Goal: Task Accomplishment & Management: Use online tool/utility

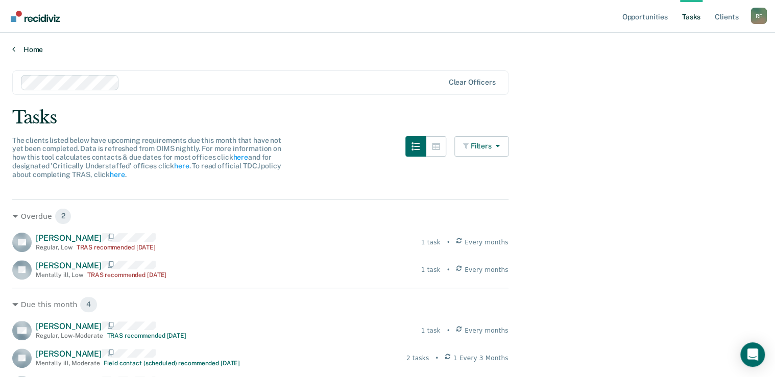
click at [13, 49] on icon at bounding box center [13, 49] width 3 height 8
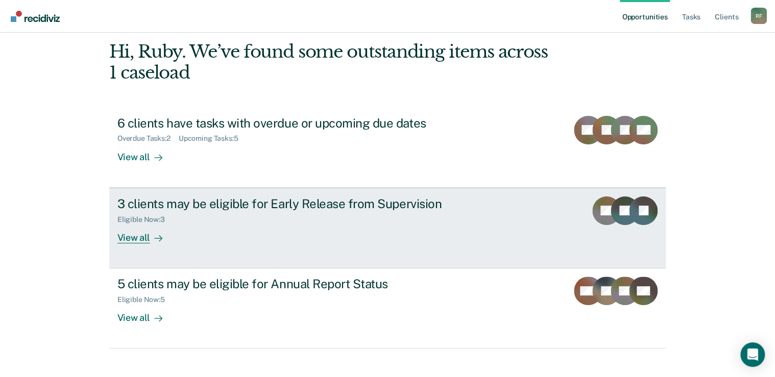
scroll to position [56, 0]
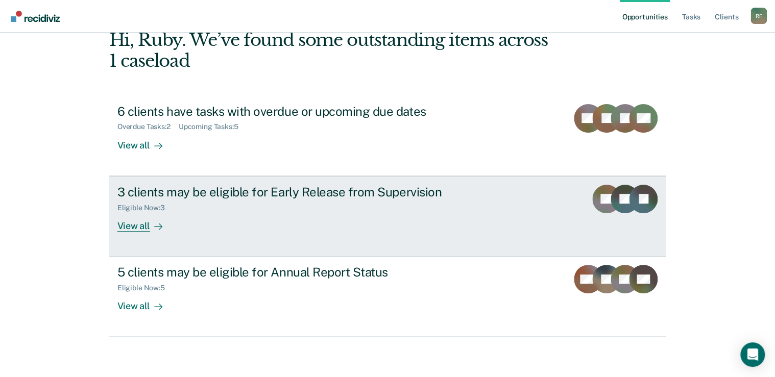
click at [134, 226] on div "View all" at bounding box center [145, 222] width 57 height 20
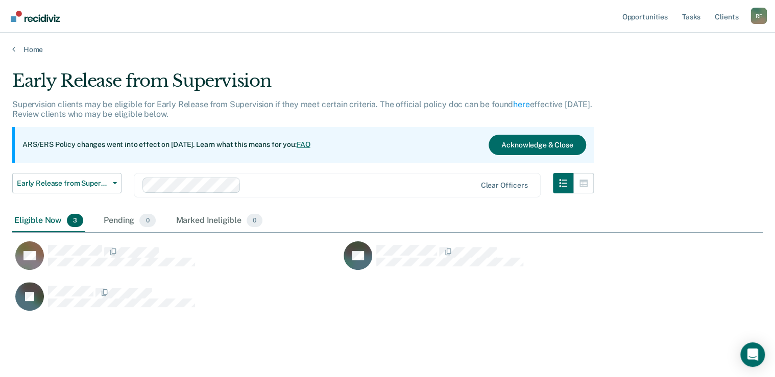
scroll to position [242, 744]
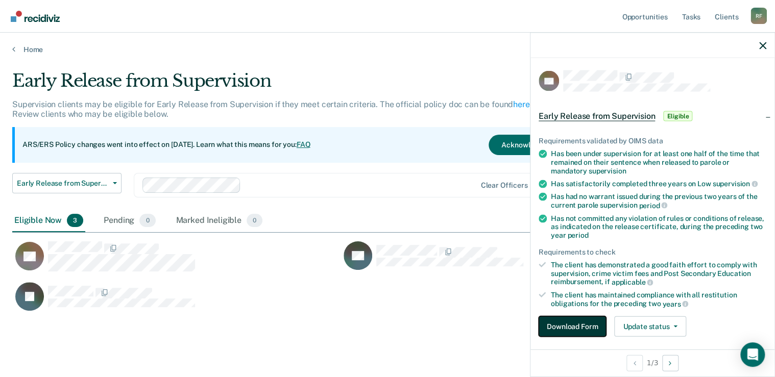
click at [567, 325] on button "Download Form" at bounding box center [572, 327] width 67 height 20
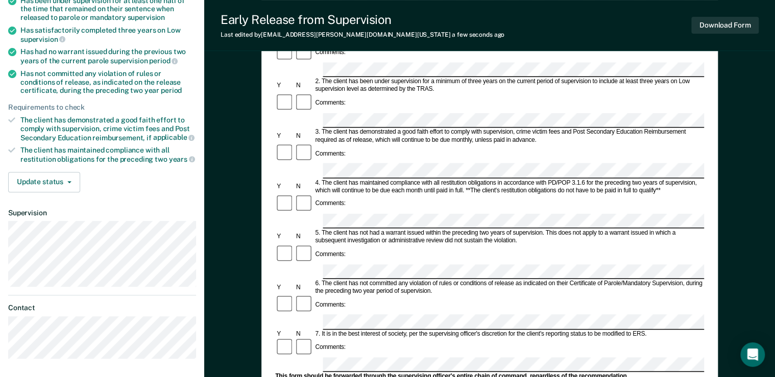
scroll to position [163, 0]
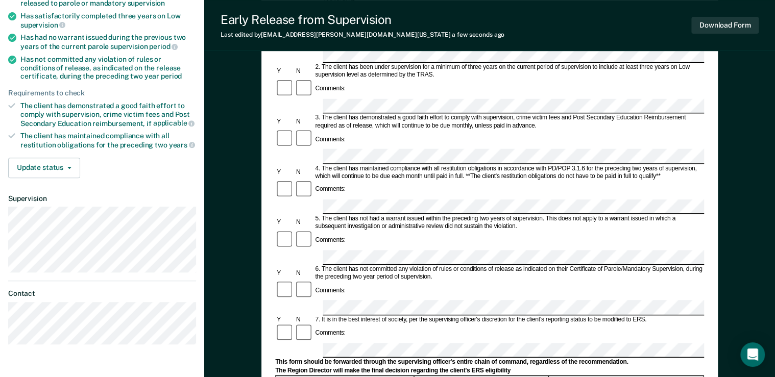
click at [677, 324] on div "Comments:" at bounding box center [489, 333] width 429 height 19
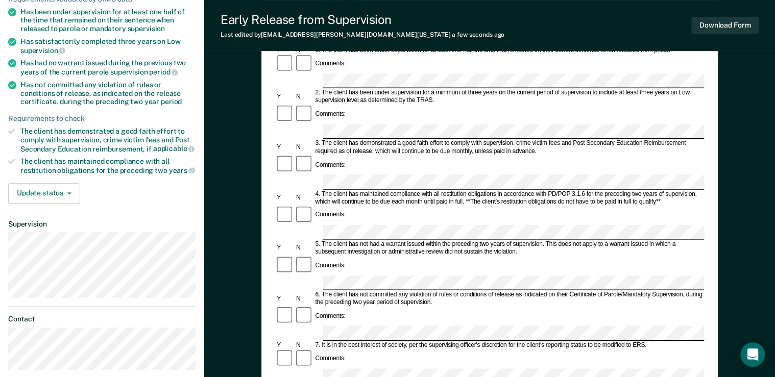
scroll to position [178, 0]
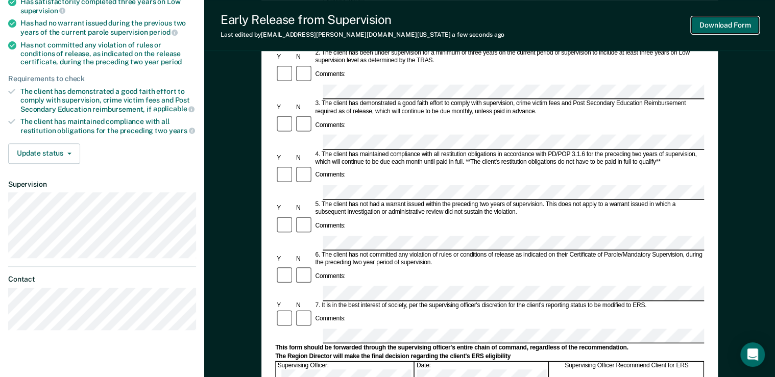
click at [730, 24] on button "Download Form" at bounding box center [724, 25] width 67 height 17
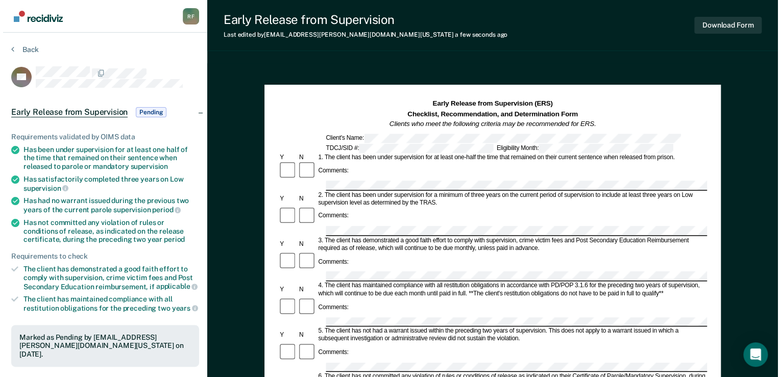
scroll to position [0, 0]
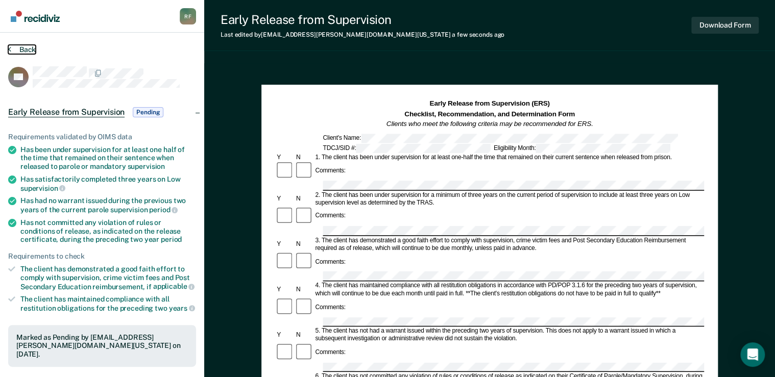
click at [12, 47] on button "Back" at bounding box center [22, 49] width 28 height 9
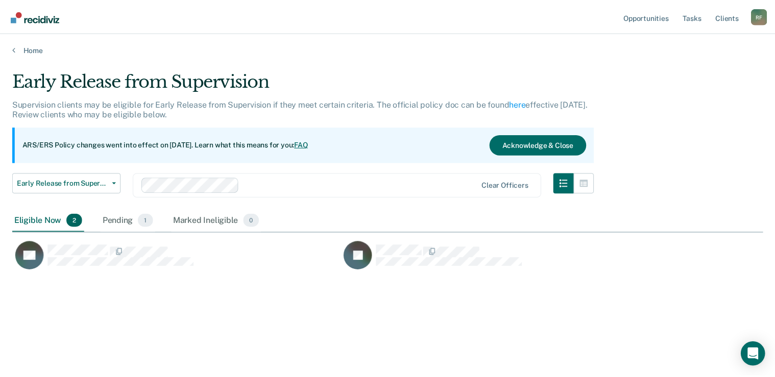
scroll to position [224, 750]
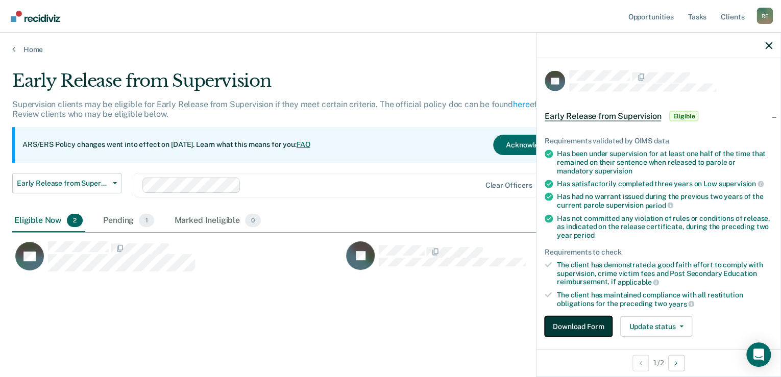
click at [571, 327] on button "Download Form" at bounding box center [578, 327] width 67 height 20
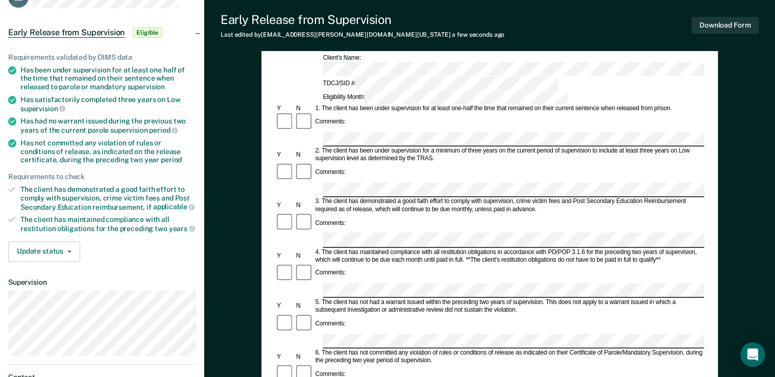
scroll to position [82, 0]
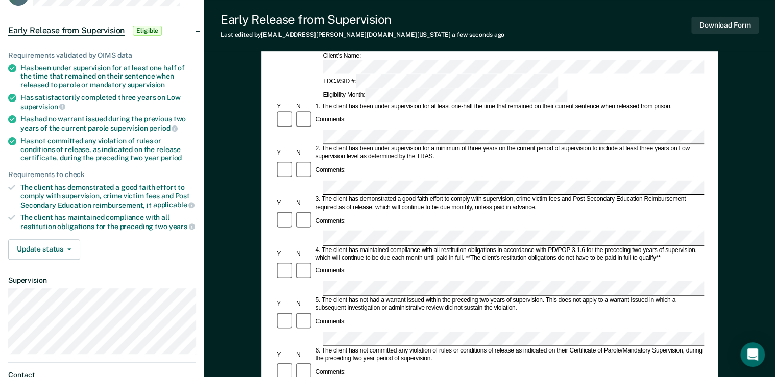
click at [326, 363] on div "Comments:" at bounding box center [489, 372] width 429 height 19
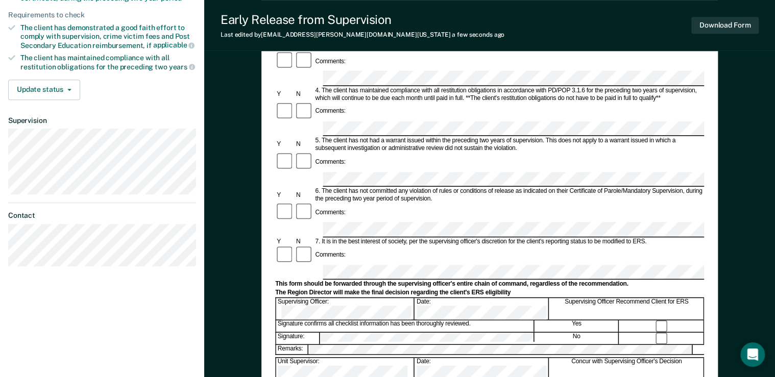
scroll to position [245, 0]
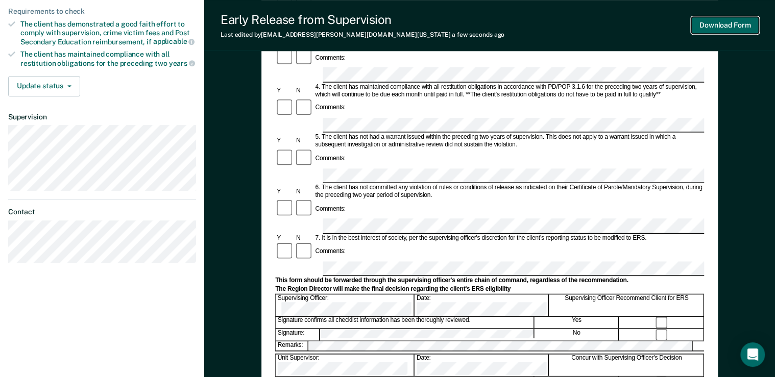
click at [723, 23] on button "Download Form" at bounding box center [724, 25] width 67 height 17
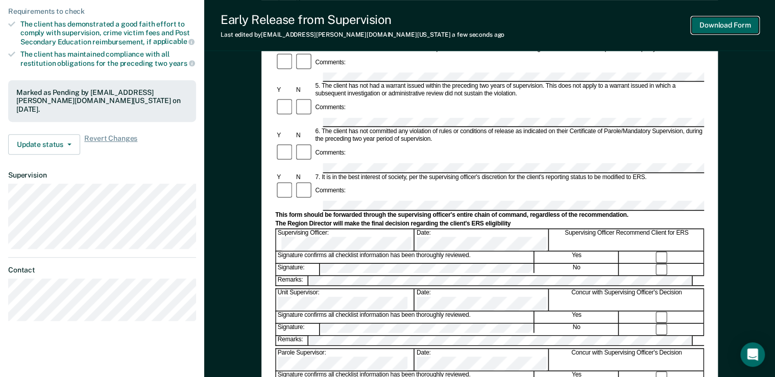
click at [732, 27] on button "Download Form" at bounding box center [724, 25] width 67 height 17
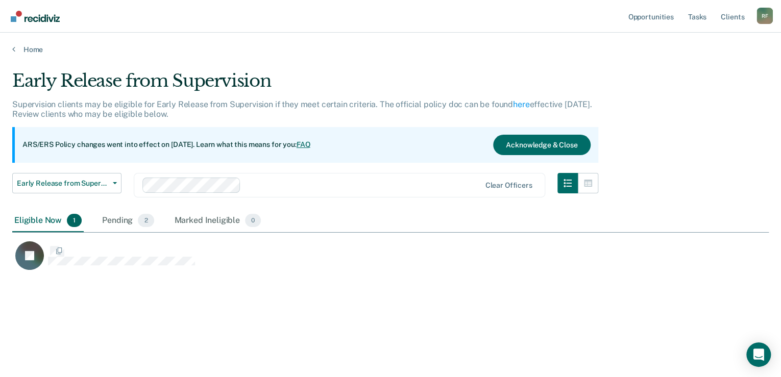
scroll to position [224, 750]
click at [142, 221] on span "2" at bounding box center [146, 220] width 16 height 13
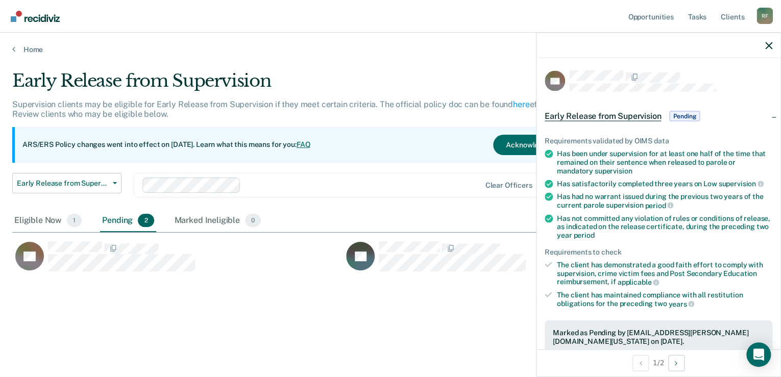
click at [650, 114] on span "Early Release from Supervision" at bounding box center [603, 116] width 116 height 10
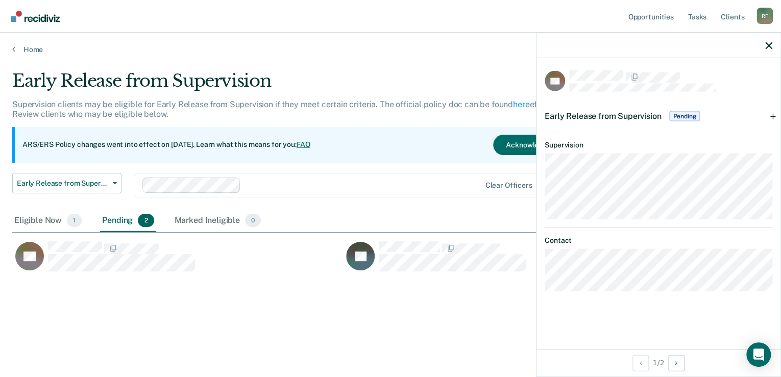
click at [678, 114] on span "Pending" at bounding box center [684, 116] width 31 height 10
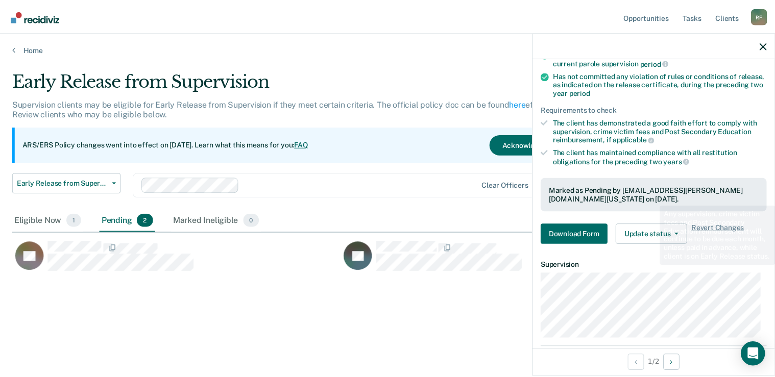
scroll to position [163, 0]
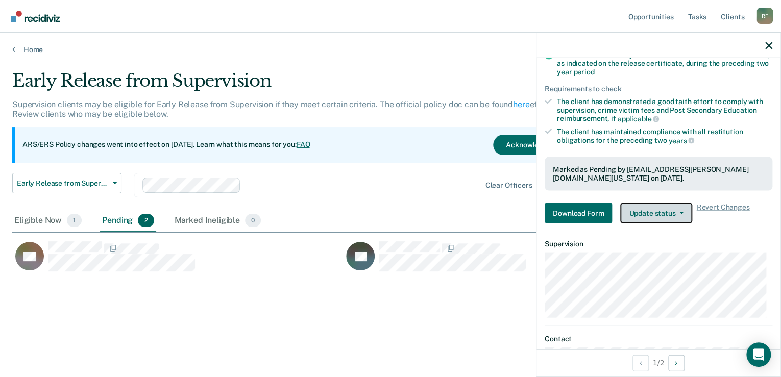
click at [651, 212] on button "Update status" at bounding box center [656, 213] width 72 height 20
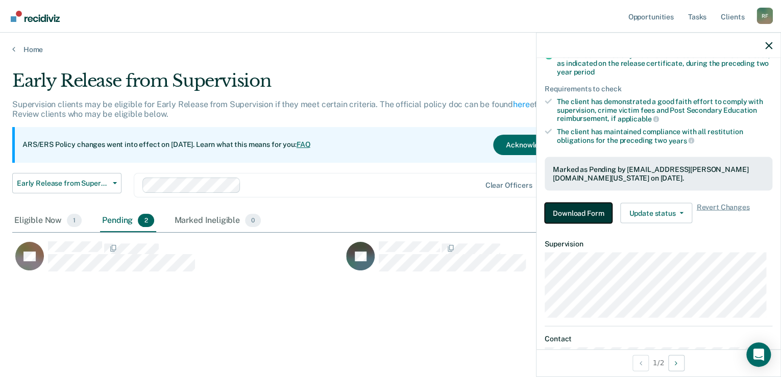
click at [587, 206] on button "Download Form" at bounding box center [578, 213] width 67 height 20
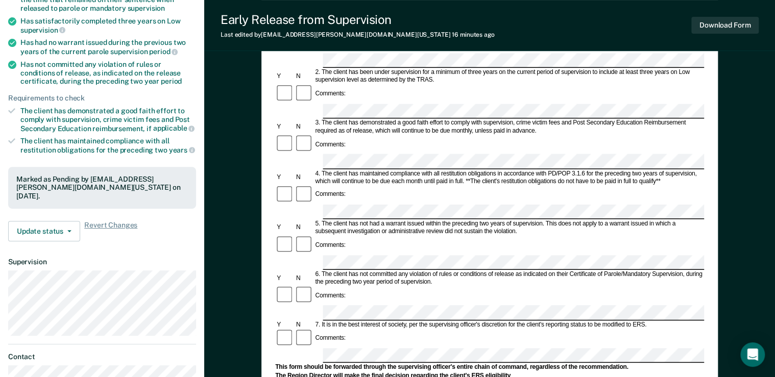
scroll to position [204, 0]
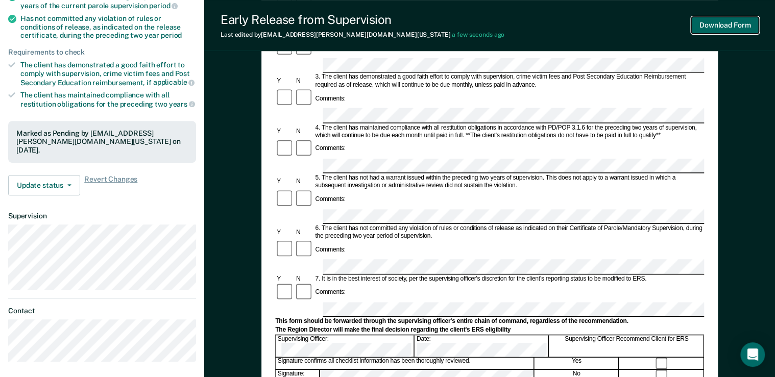
click at [720, 26] on button "Download Form" at bounding box center [724, 25] width 67 height 17
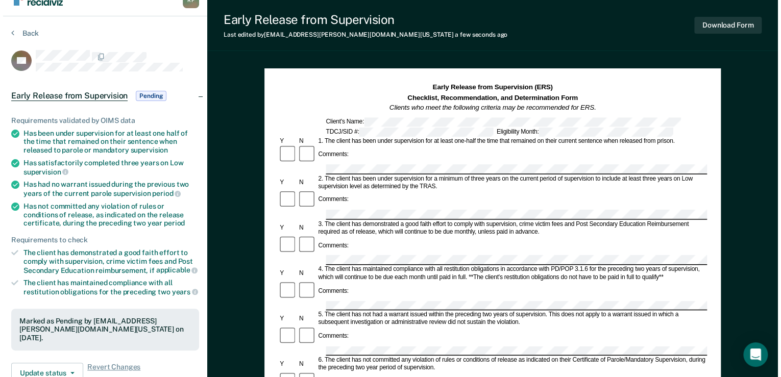
scroll to position [0, 0]
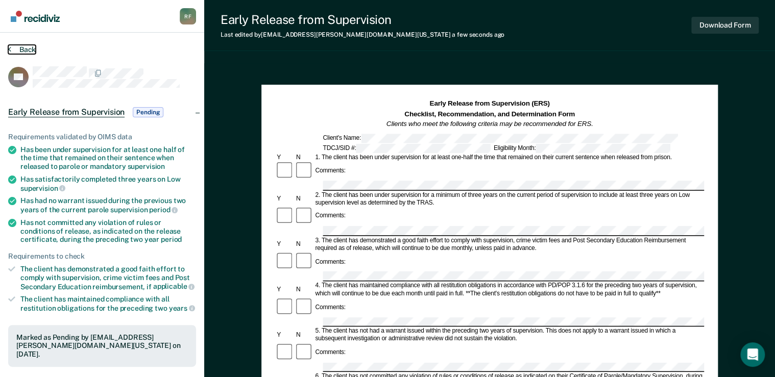
click at [11, 50] on button "Back" at bounding box center [22, 49] width 28 height 9
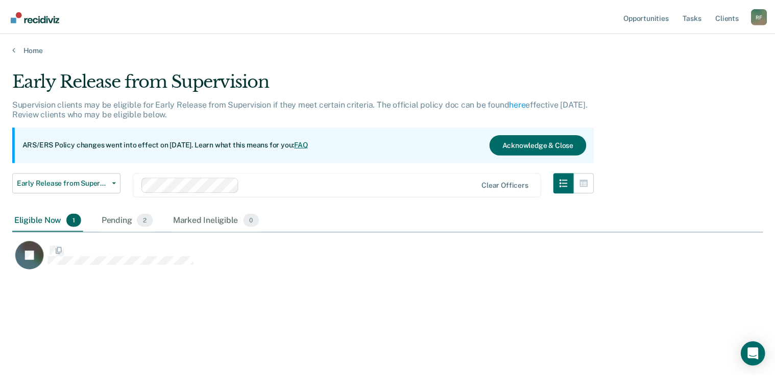
scroll to position [224, 750]
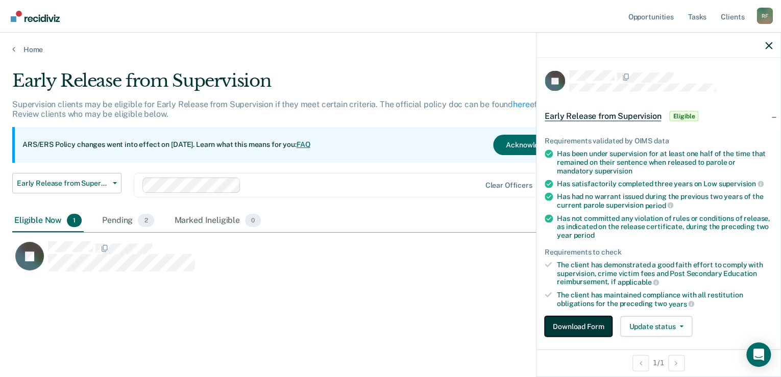
click at [590, 319] on button "Download Form" at bounding box center [578, 327] width 67 height 20
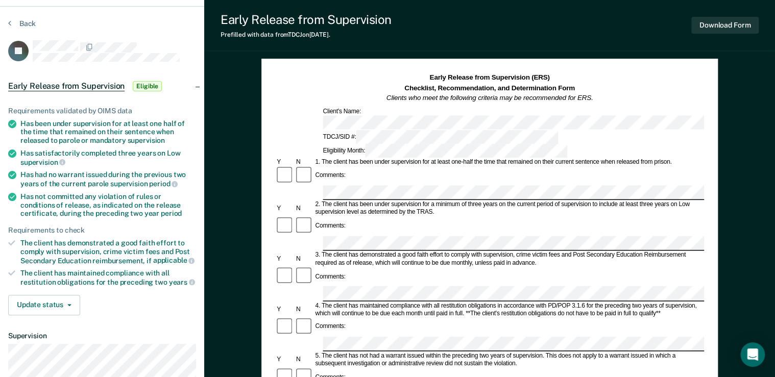
scroll to position [41, 0]
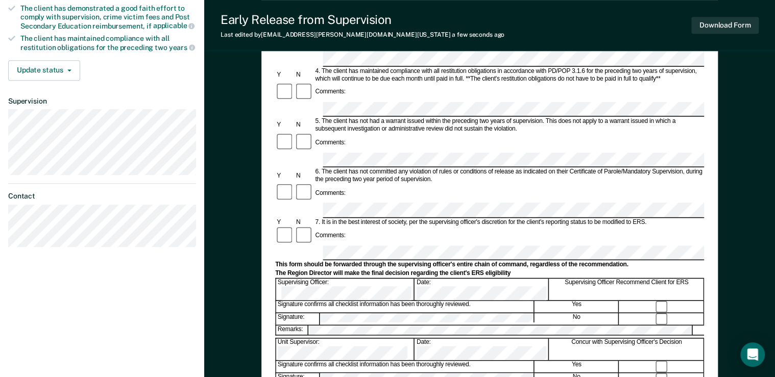
scroll to position [286, 0]
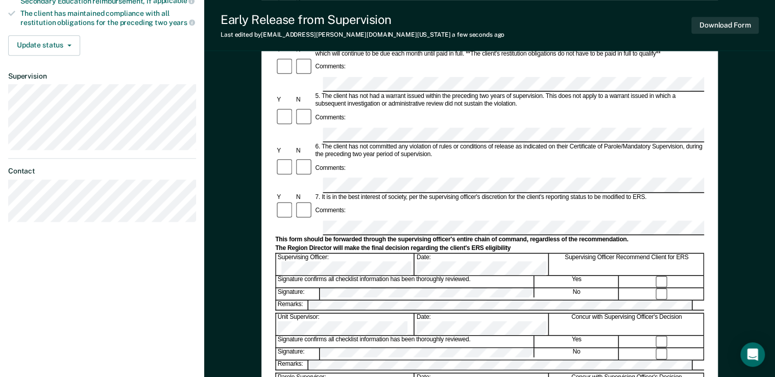
click at [415, 300] on div "Remarks:" at bounding box center [489, 305] width 429 height 11
click at [719, 25] on button "Download Form" at bounding box center [724, 25] width 67 height 17
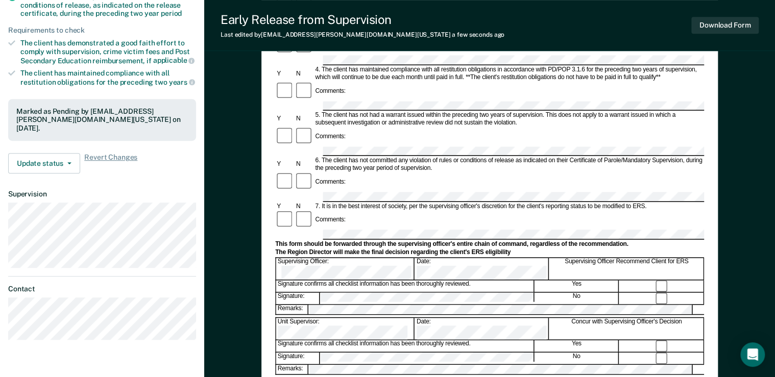
scroll to position [245, 0]
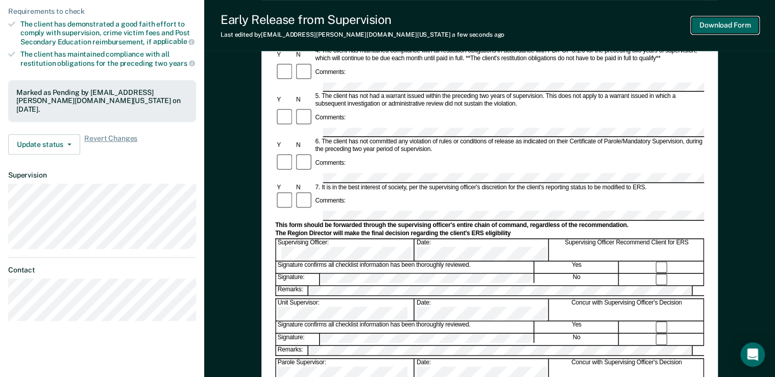
click at [721, 25] on button "Download Form" at bounding box center [724, 25] width 67 height 17
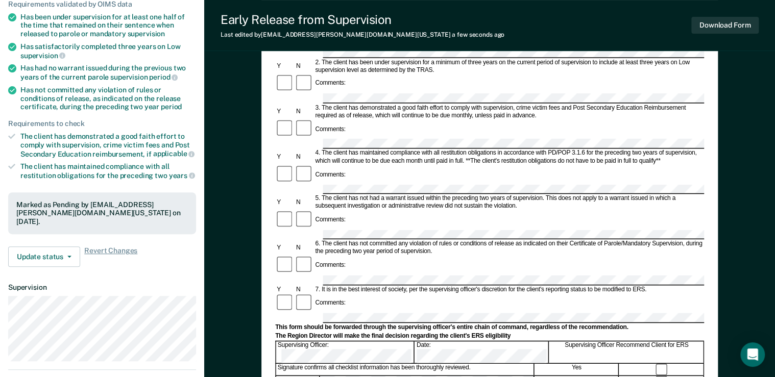
scroll to position [0, 0]
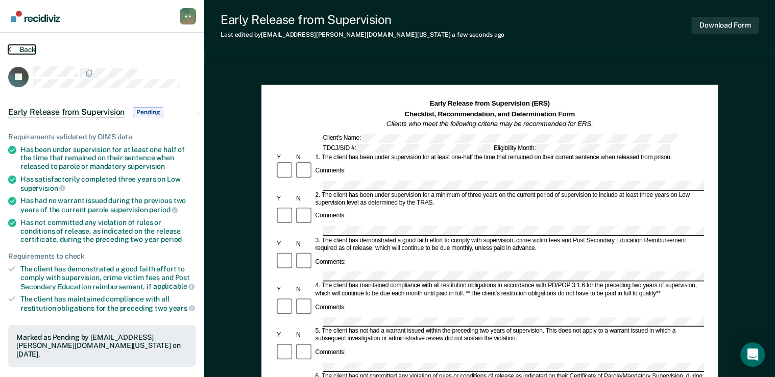
click at [9, 47] on icon at bounding box center [9, 49] width 3 height 8
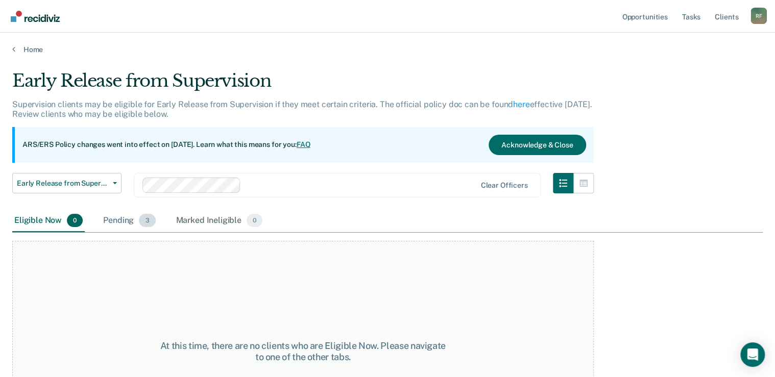
click at [148, 221] on span "3" at bounding box center [147, 220] width 16 height 13
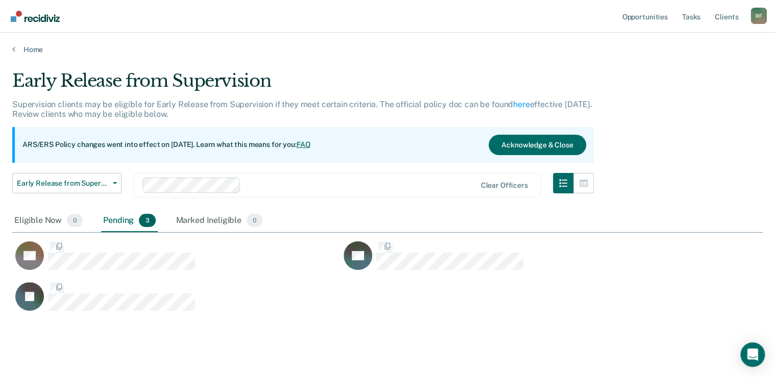
scroll to position [242, 744]
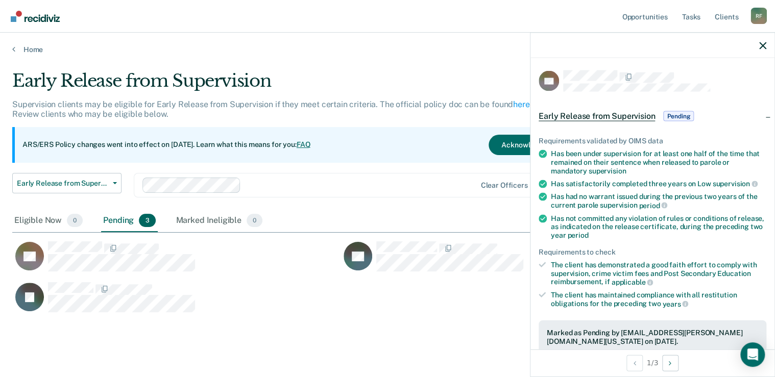
click at [637, 112] on span "Early Release from Supervision" at bounding box center [597, 116] width 116 height 10
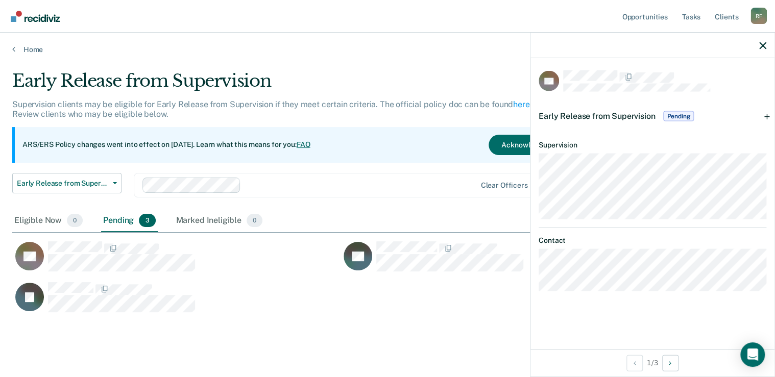
click at [673, 115] on span "Pending" at bounding box center [678, 116] width 31 height 10
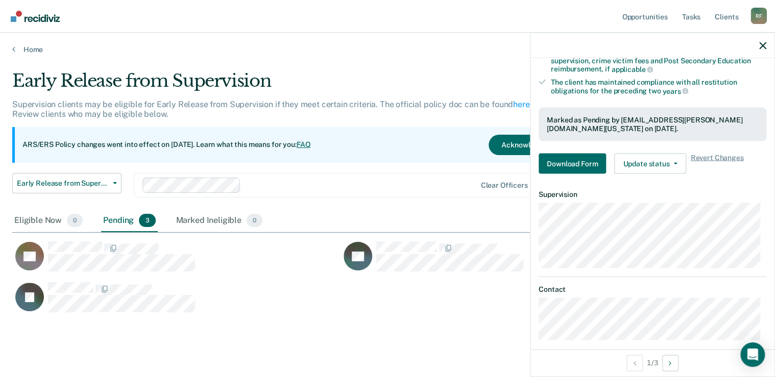
scroll to position [221, 0]
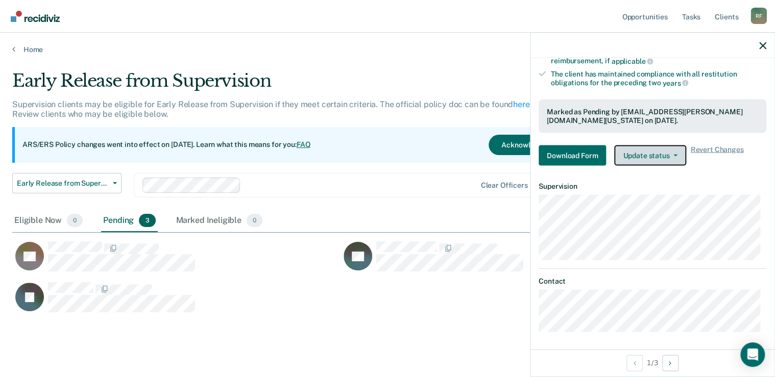
click at [645, 155] on button "Update status" at bounding box center [650, 155] width 72 height 20
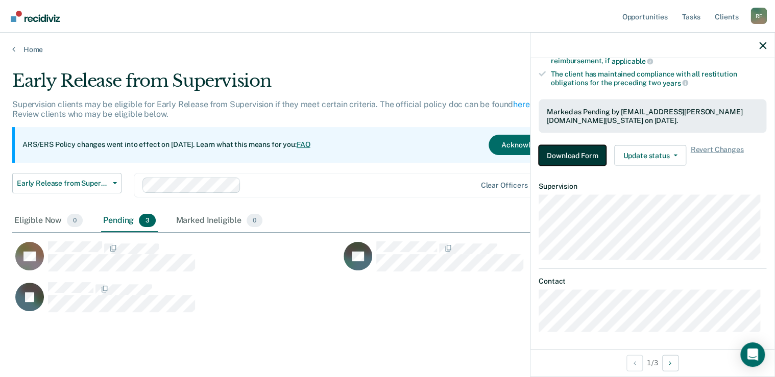
click at [591, 153] on button "Download Form" at bounding box center [572, 155] width 67 height 20
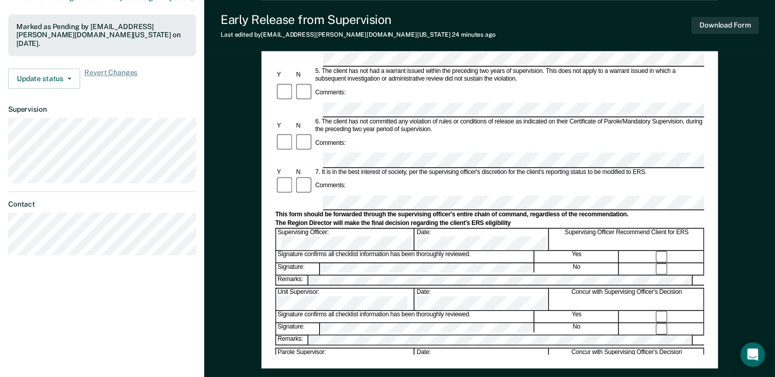
scroll to position [300, 0]
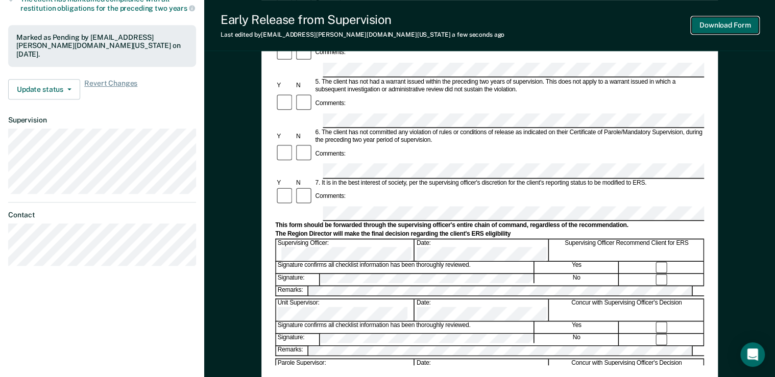
click at [711, 22] on button "Download Form" at bounding box center [724, 25] width 67 height 17
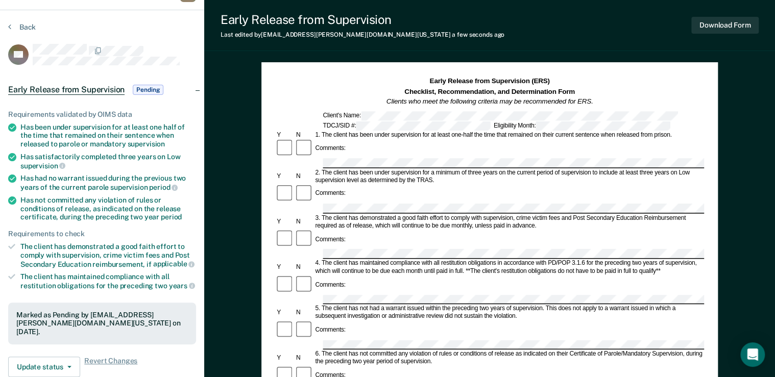
scroll to position [0, 0]
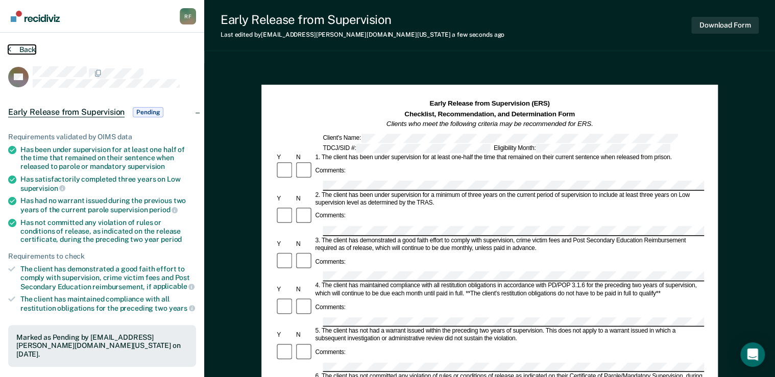
click at [8, 51] on icon at bounding box center [9, 49] width 3 height 8
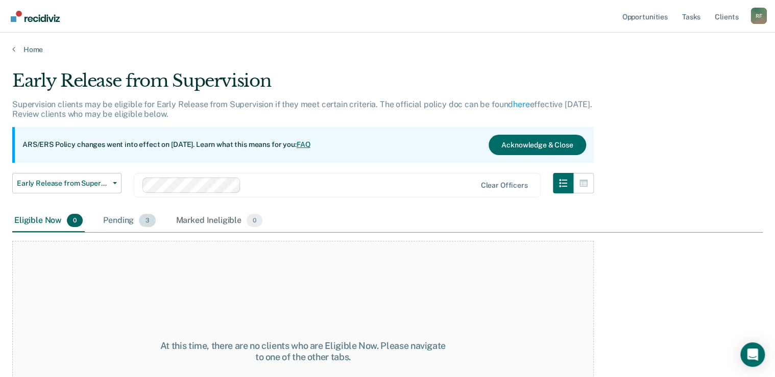
click at [145, 220] on span "3" at bounding box center [147, 220] width 16 height 13
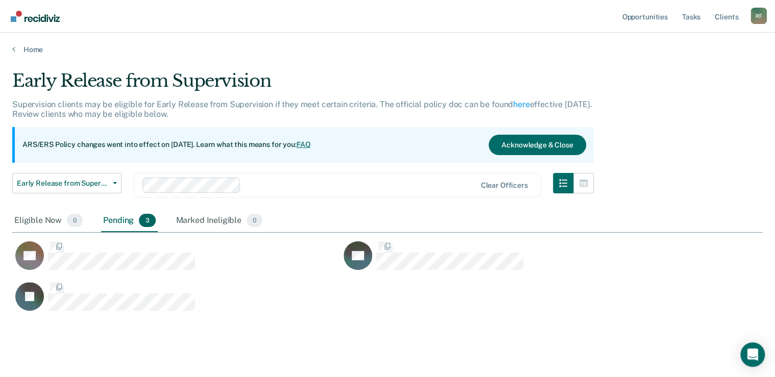
scroll to position [242, 744]
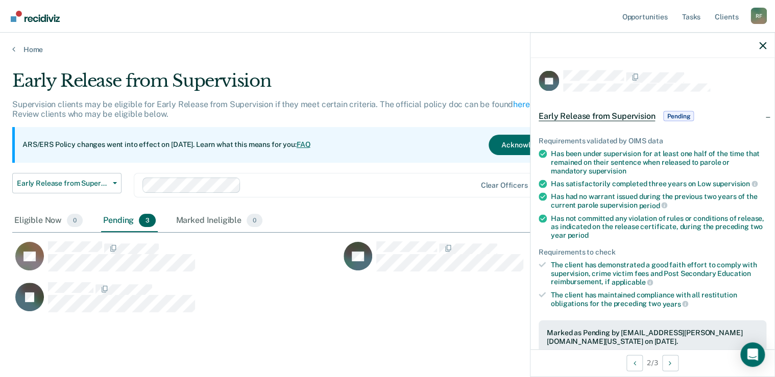
click at [622, 116] on span "Early Release from Supervision" at bounding box center [597, 116] width 116 height 10
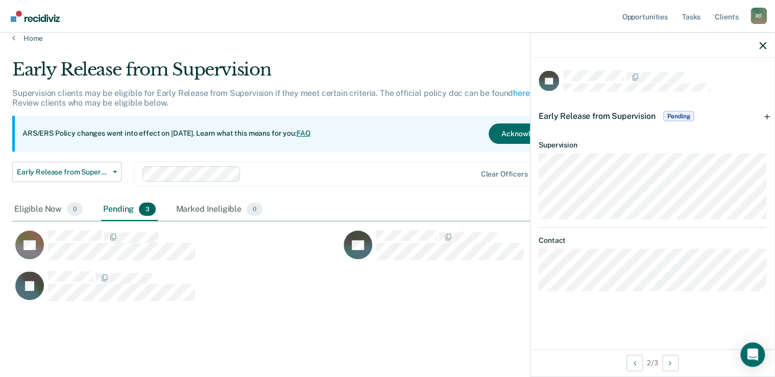
scroll to position [18, 0]
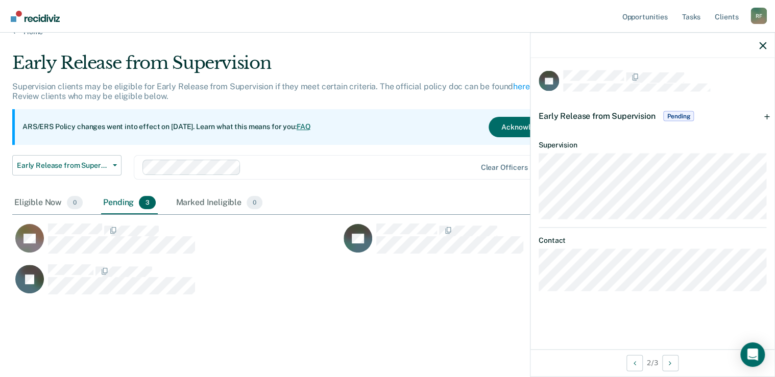
click at [673, 114] on span "Pending" at bounding box center [678, 116] width 31 height 10
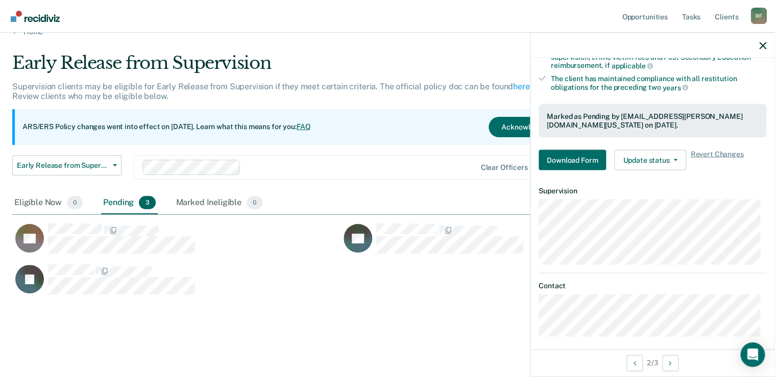
scroll to position [221, 0]
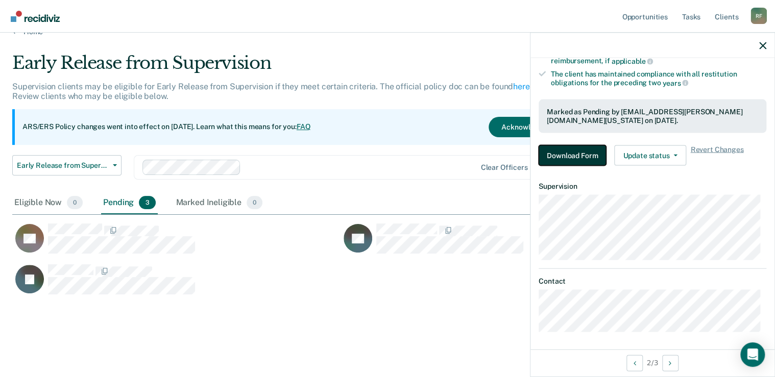
click at [583, 151] on button "Download Form" at bounding box center [572, 155] width 67 height 20
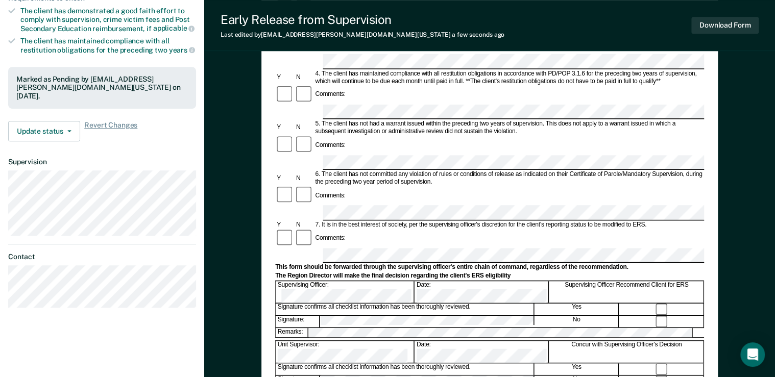
scroll to position [259, 0]
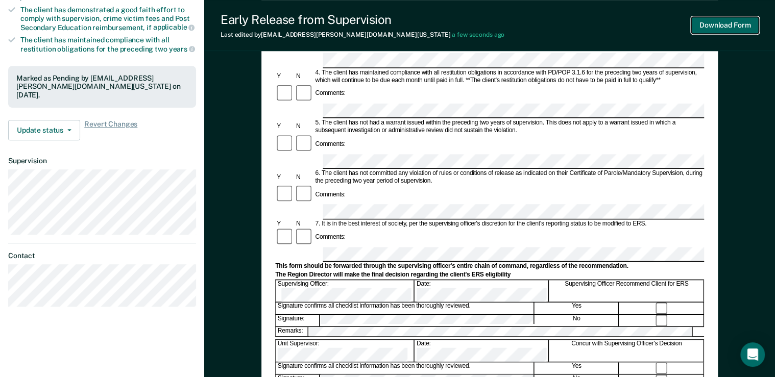
click at [732, 22] on button "Download Form" at bounding box center [724, 25] width 67 height 17
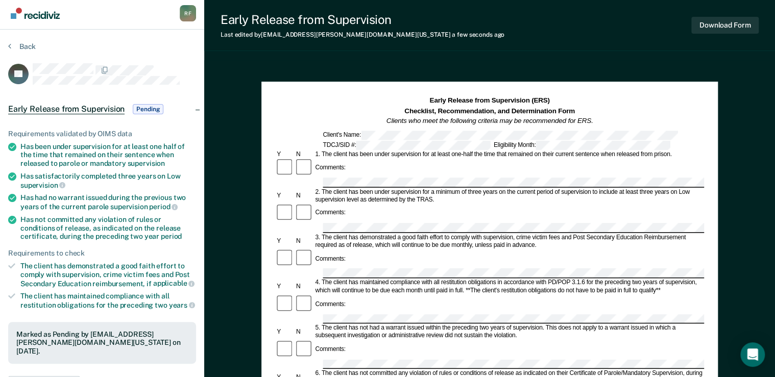
scroll to position [0, 0]
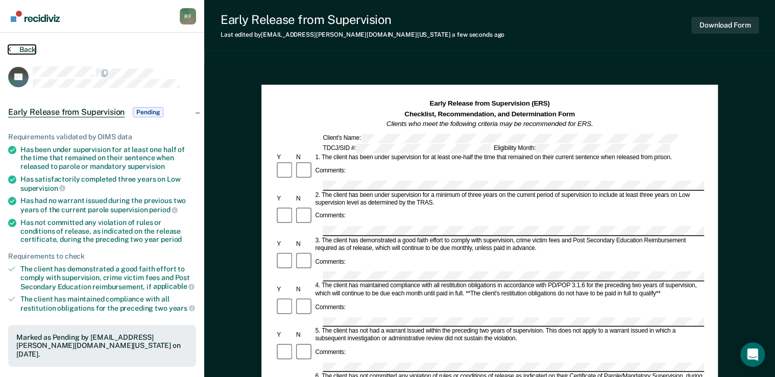
click at [9, 53] on icon at bounding box center [9, 49] width 3 height 8
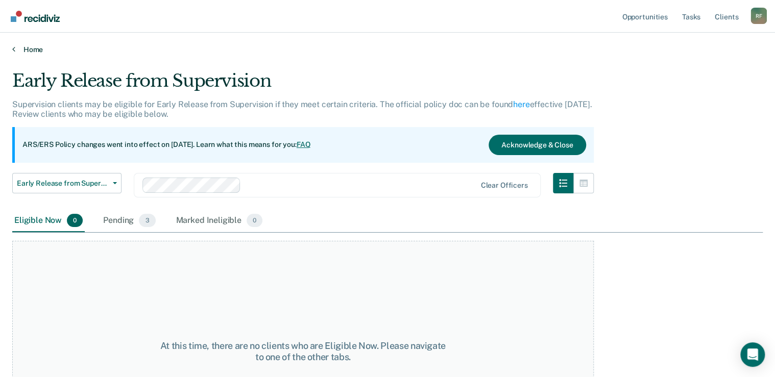
click at [18, 47] on link "Home" at bounding box center [387, 49] width 751 height 9
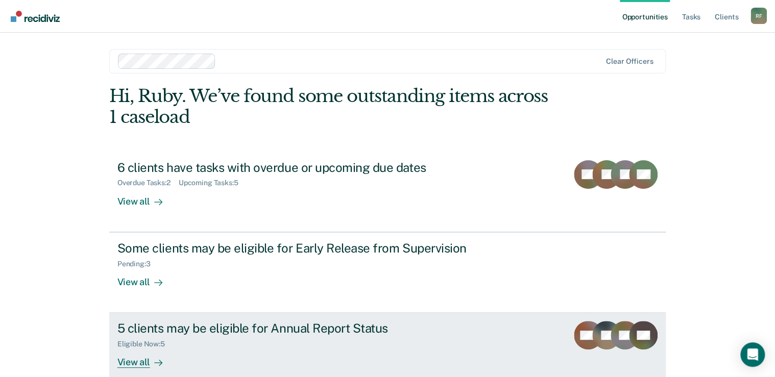
scroll to position [56, 0]
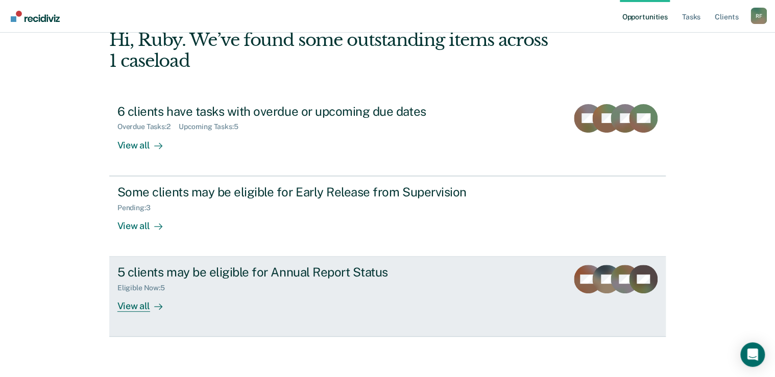
click at [133, 302] on div "View all" at bounding box center [145, 303] width 57 height 20
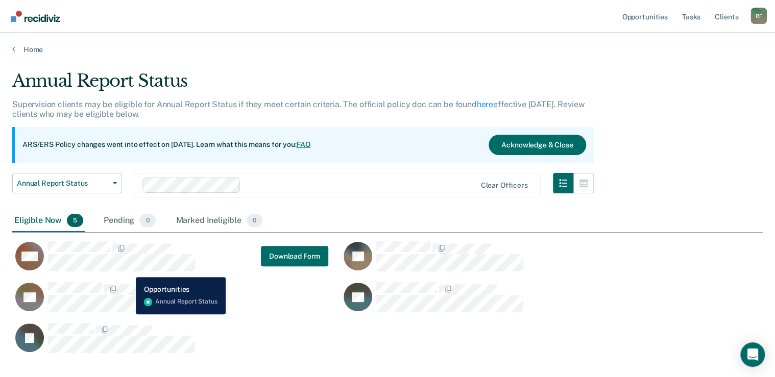
scroll to position [41, 0]
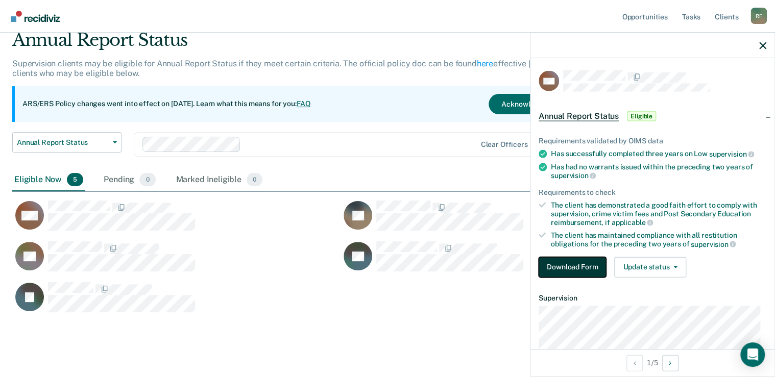
click at [562, 263] on button "Download Form" at bounding box center [572, 267] width 67 height 20
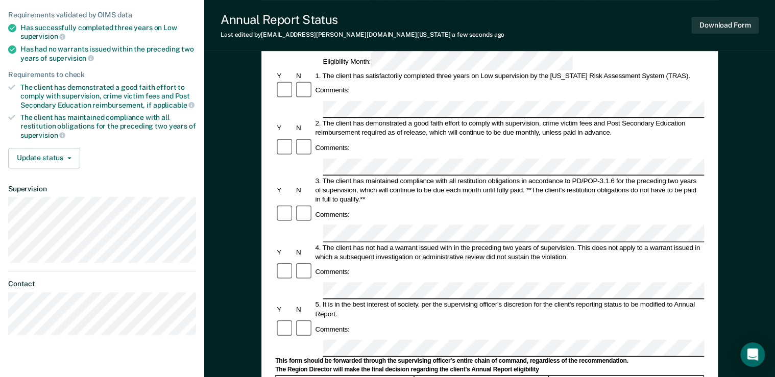
scroll to position [123, 0]
click at [744, 23] on button "Download Form" at bounding box center [724, 25] width 67 height 17
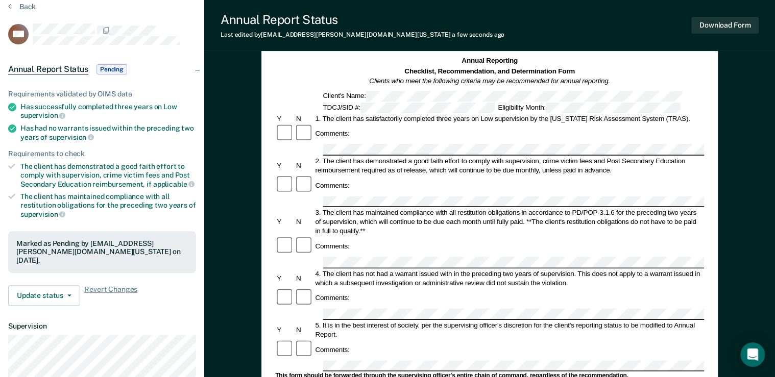
scroll to position [0, 0]
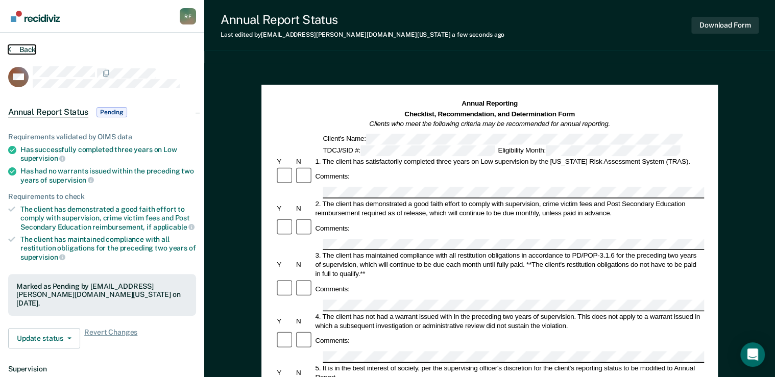
click at [14, 45] on button "Back" at bounding box center [22, 49] width 28 height 9
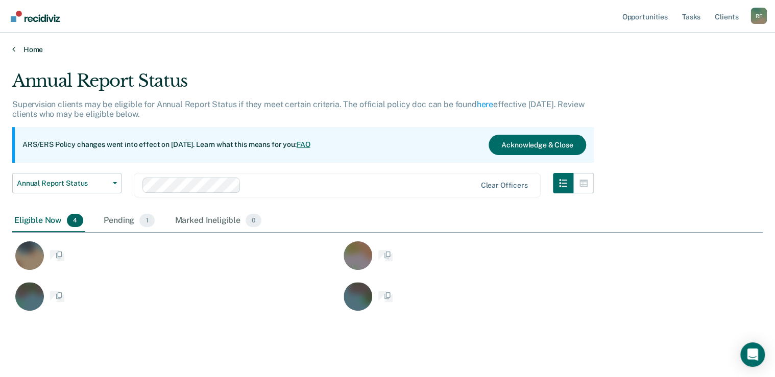
scroll to position [242, 744]
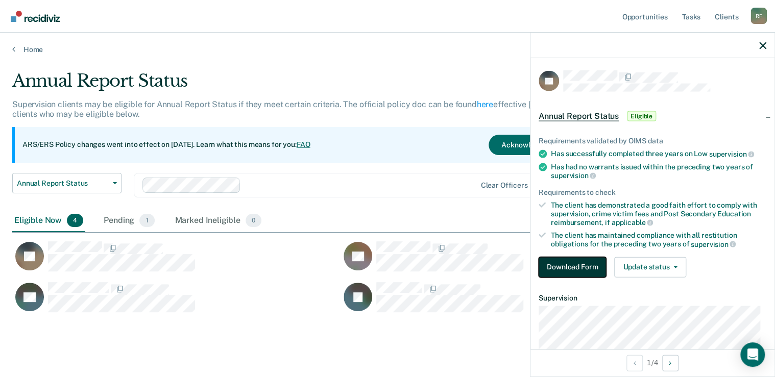
click at [568, 264] on button "Download Form" at bounding box center [572, 267] width 67 height 20
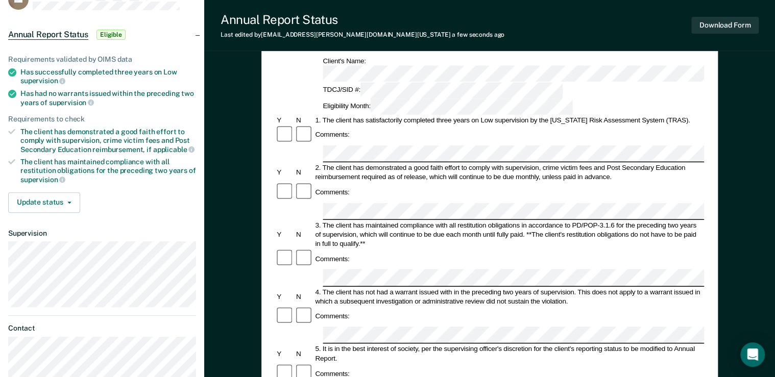
scroll to position [41, 0]
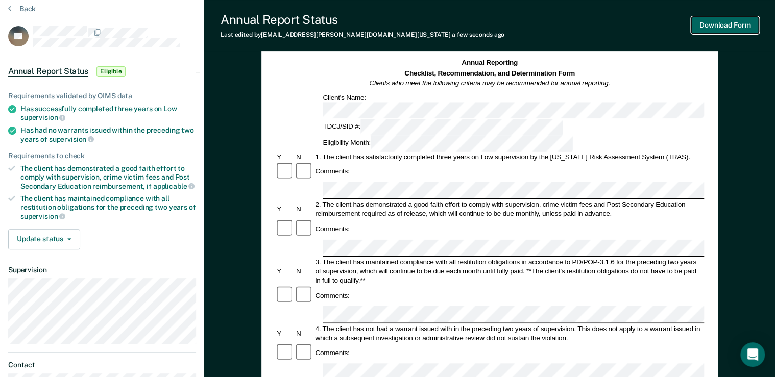
click at [711, 26] on button "Download Form" at bounding box center [724, 25] width 67 height 17
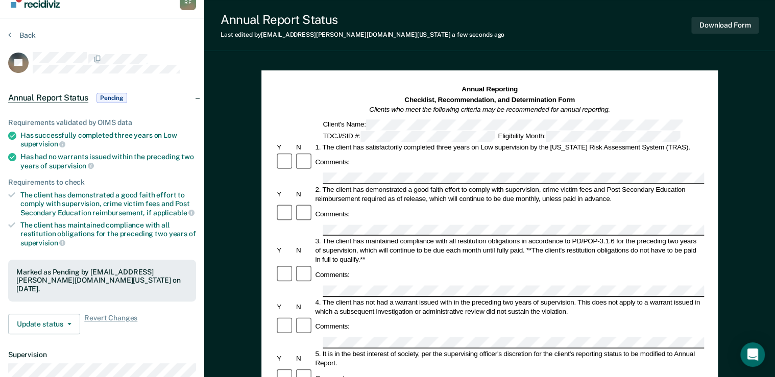
scroll to position [0, 0]
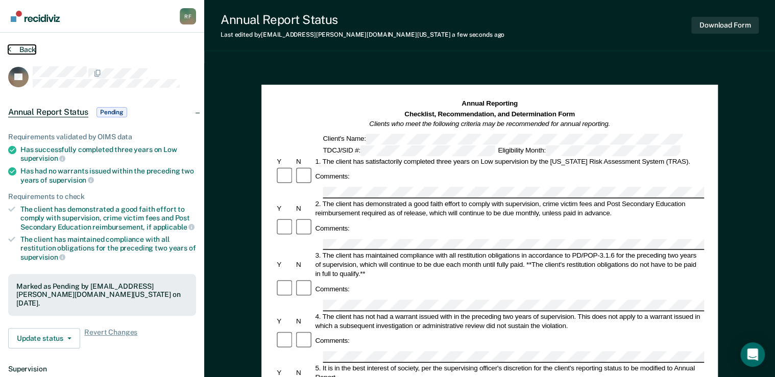
click at [11, 51] on button "Back" at bounding box center [22, 49] width 28 height 9
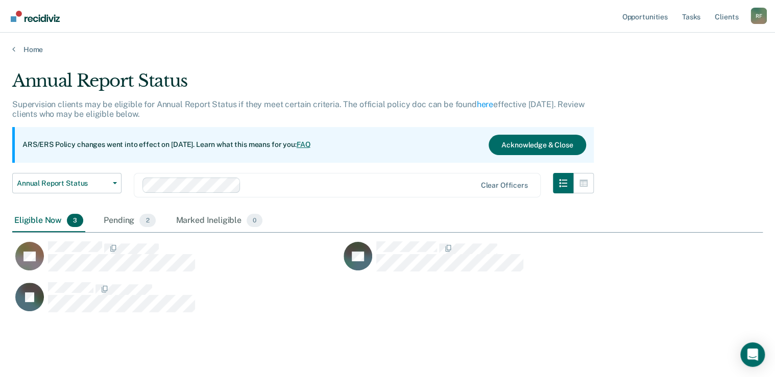
scroll to position [242, 744]
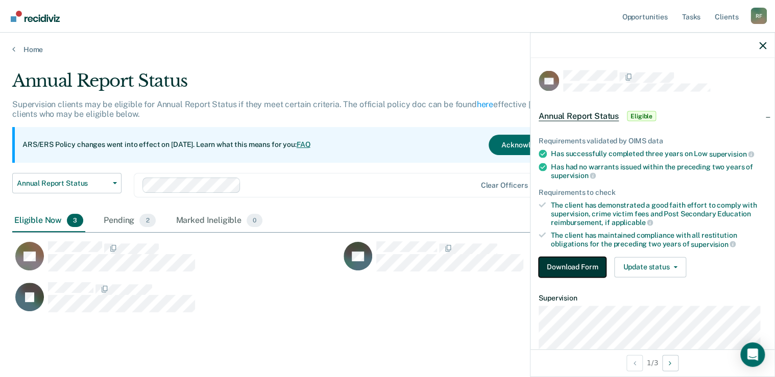
click at [572, 267] on button "Download Form" at bounding box center [572, 267] width 67 height 20
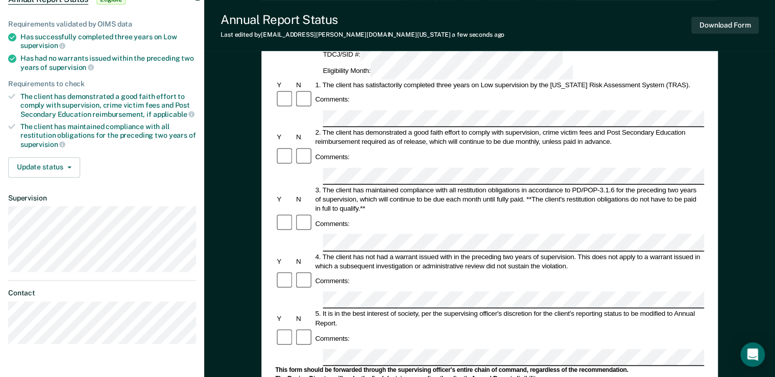
scroll to position [123, 0]
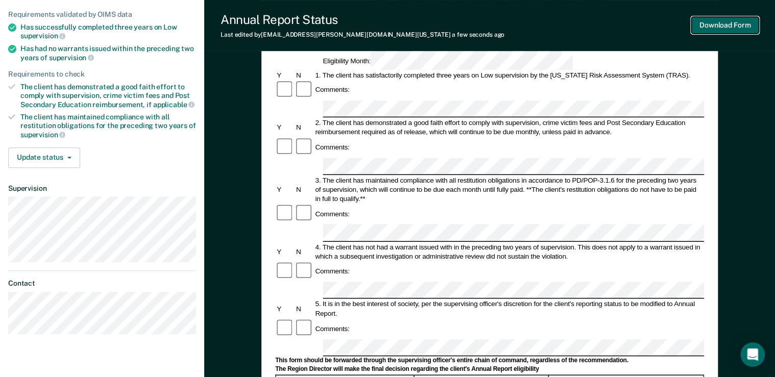
click at [721, 19] on button "Download Form" at bounding box center [724, 25] width 67 height 17
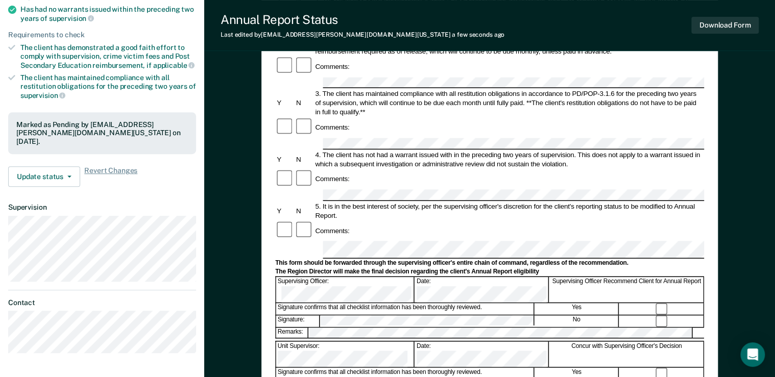
scroll to position [163, 0]
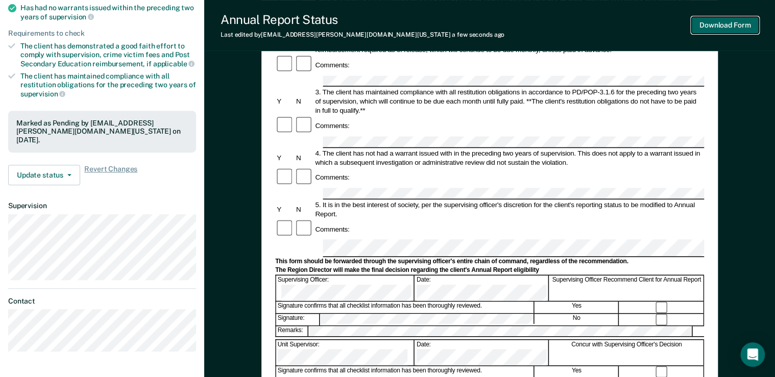
click at [707, 25] on button "Download Form" at bounding box center [724, 25] width 67 height 17
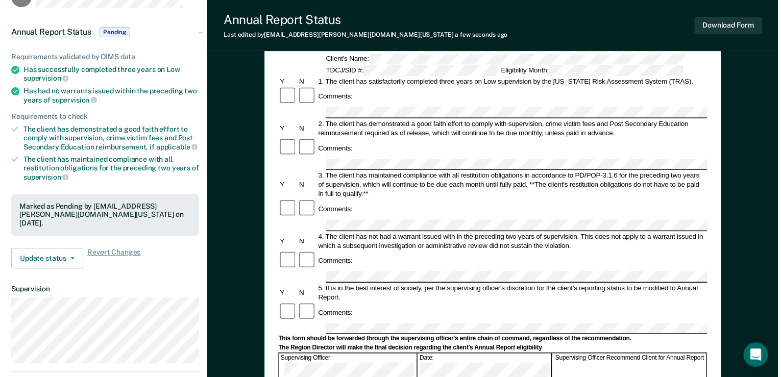
scroll to position [0, 0]
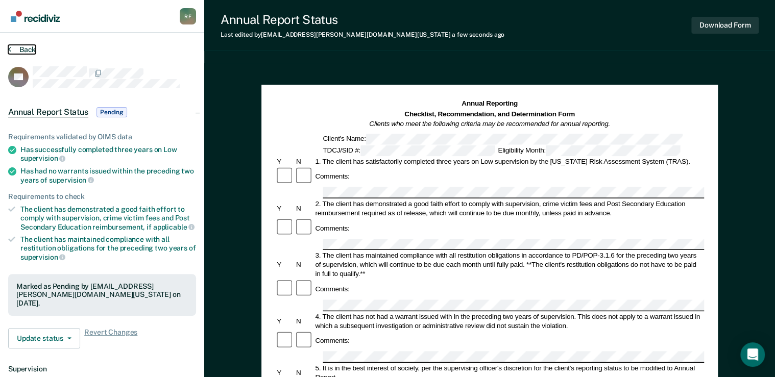
click at [10, 48] on icon at bounding box center [9, 49] width 3 height 8
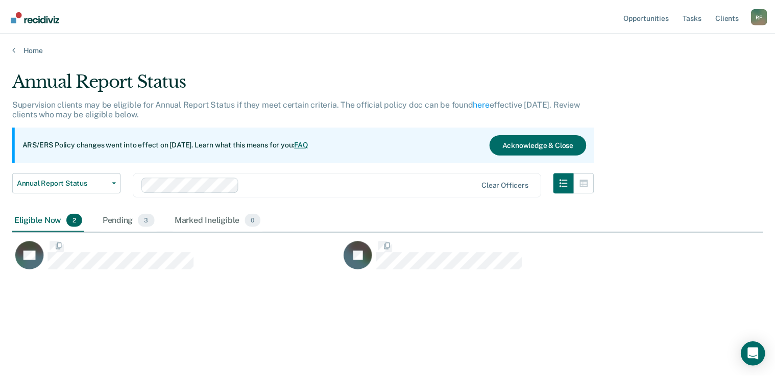
scroll to position [224, 750]
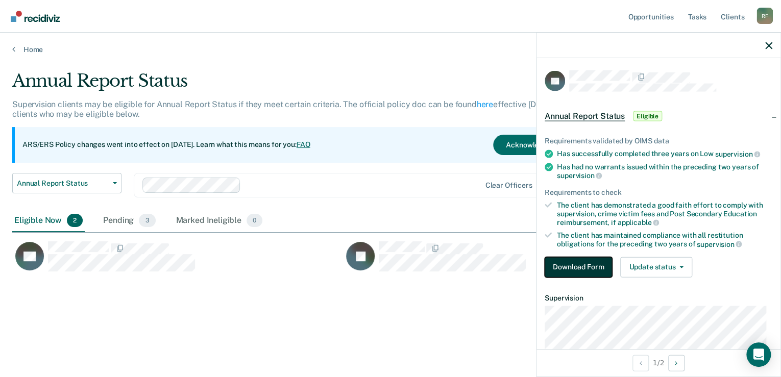
click at [592, 268] on button "Download Form" at bounding box center [578, 267] width 67 height 20
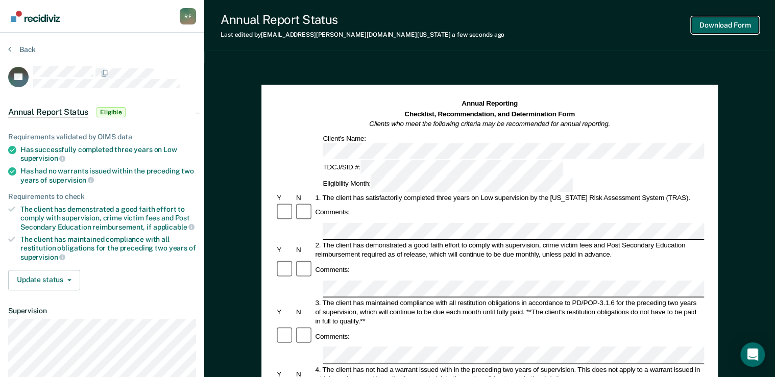
click at [713, 29] on button "Download Form" at bounding box center [724, 25] width 67 height 17
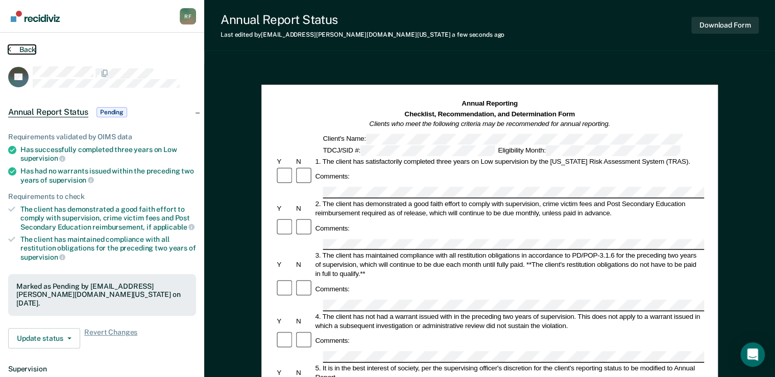
click at [9, 47] on icon at bounding box center [9, 49] width 3 height 8
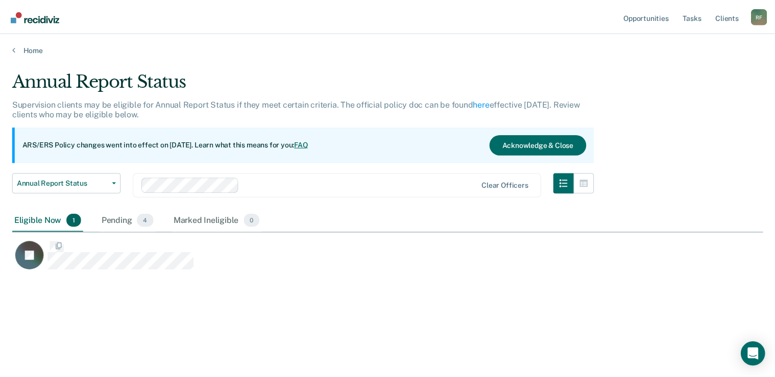
scroll to position [224, 750]
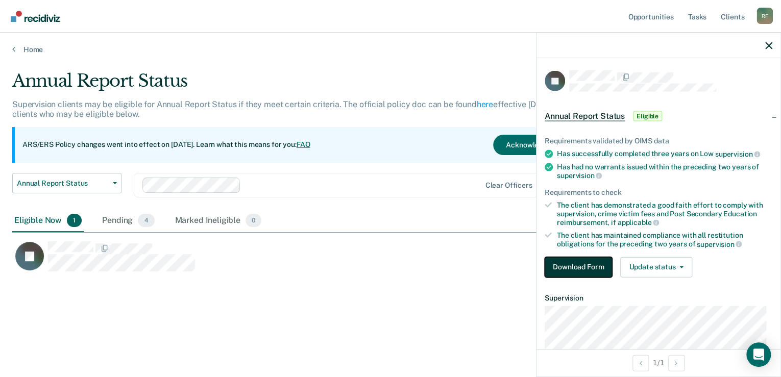
click at [588, 266] on button "Download Form" at bounding box center [578, 267] width 67 height 20
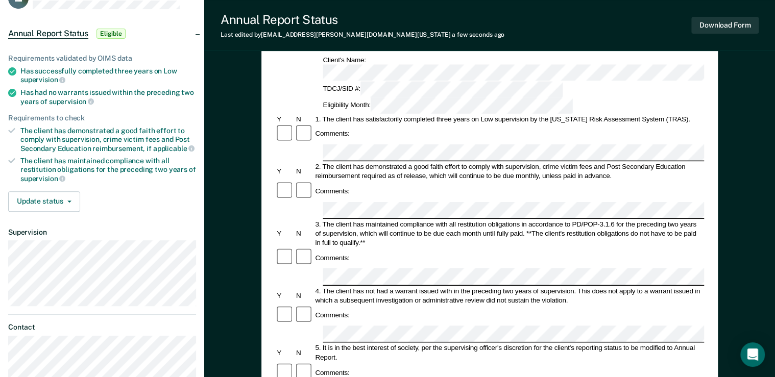
scroll to position [82, 0]
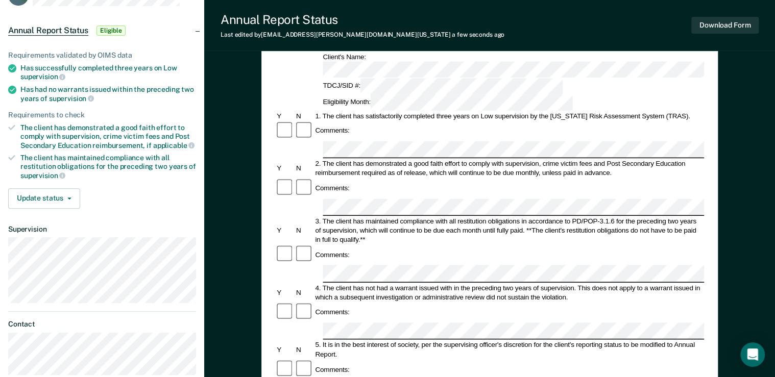
click at [446, 294] on form "Annual Reporting Checklist, Recommendation, and Determination Form Clients who …" at bounding box center [489, 380] width 429 height 726
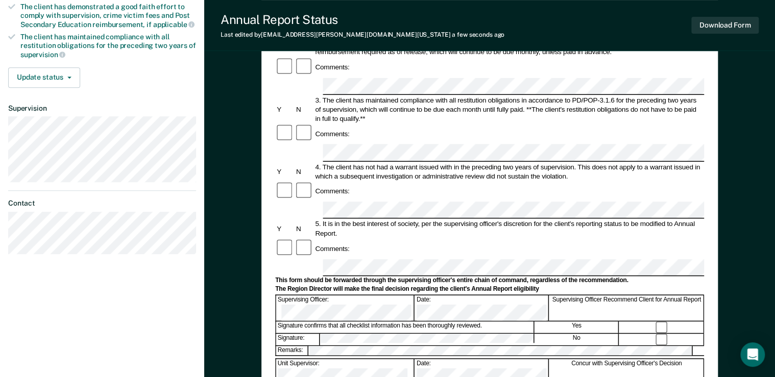
scroll to position [204, 0]
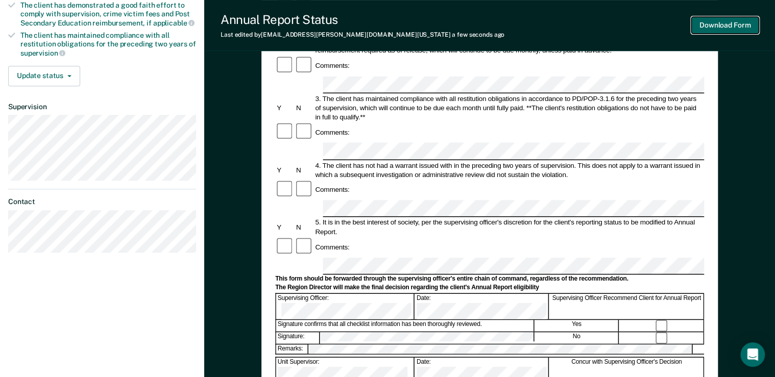
click at [727, 22] on button "Download Form" at bounding box center [724, 25] width 67 height 17
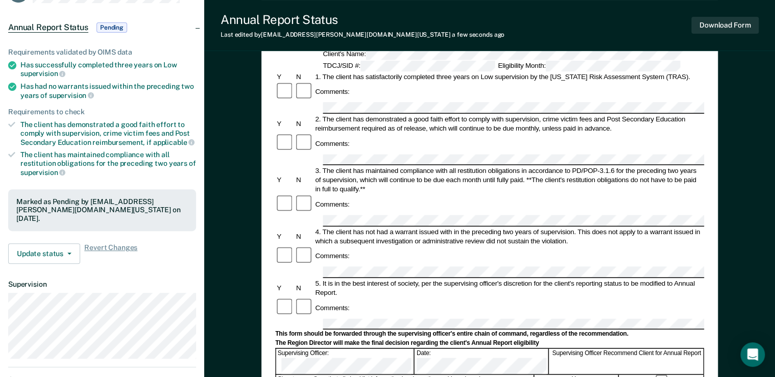
scroll to position [0, 0]
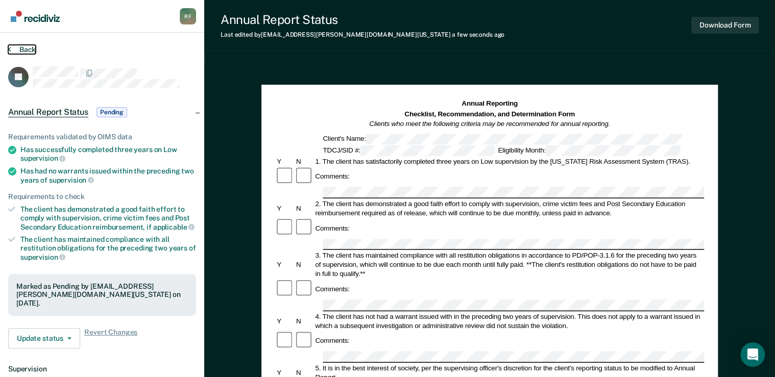
click at [12, 46] on button "Back" at bounding box center [22, 49] width 28 height 9
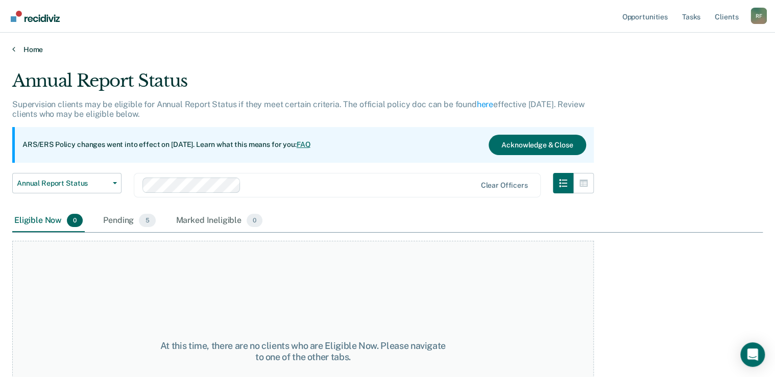
click at [19, 47] on link "Home" at bounding box center [387, 49] width 751 height 9
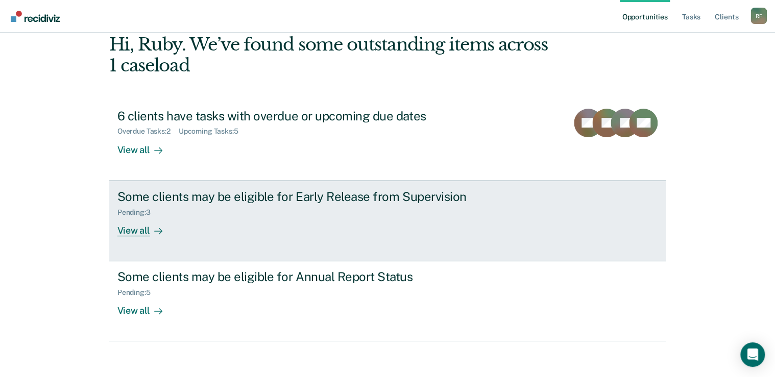
scroll to position [56, 0]
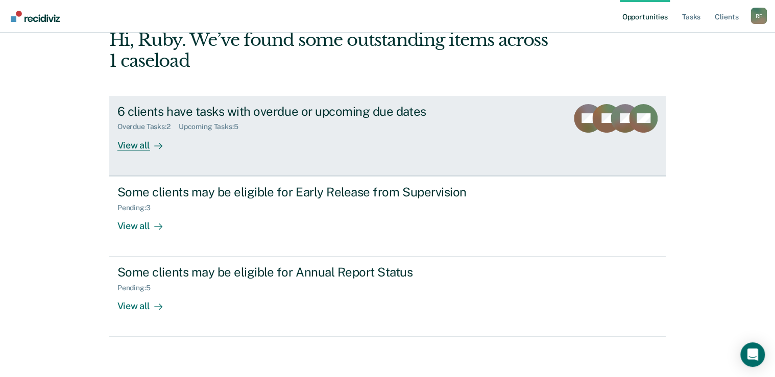
click at [135, 146] on div "View all" at bounding box center [145, 141] width 57 height 20
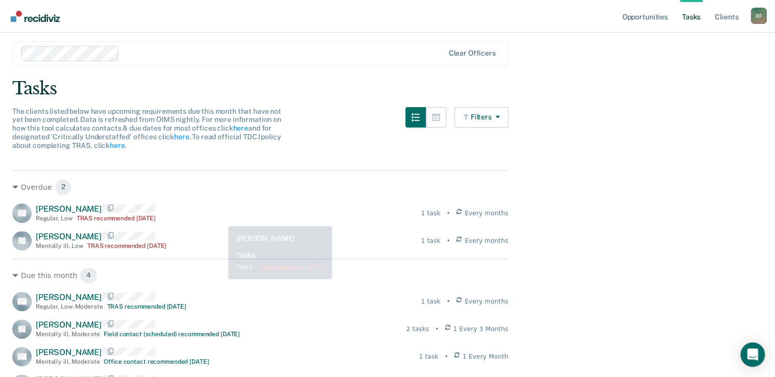
scroll to position [123, 0]
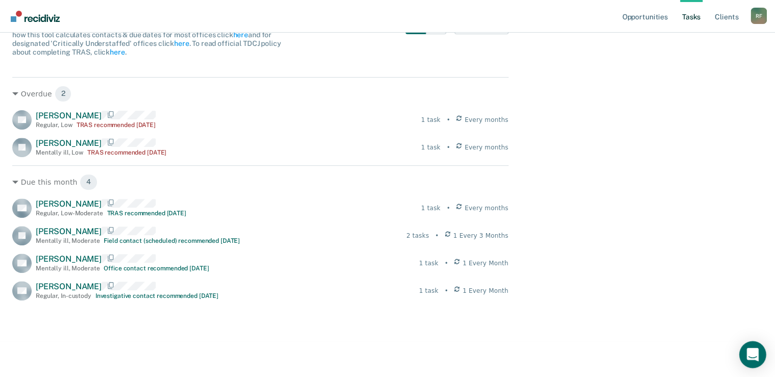
click at [753, 357] on icon "Open Intercom Messenger" at bounding box center [752, 354] width 13 height 13
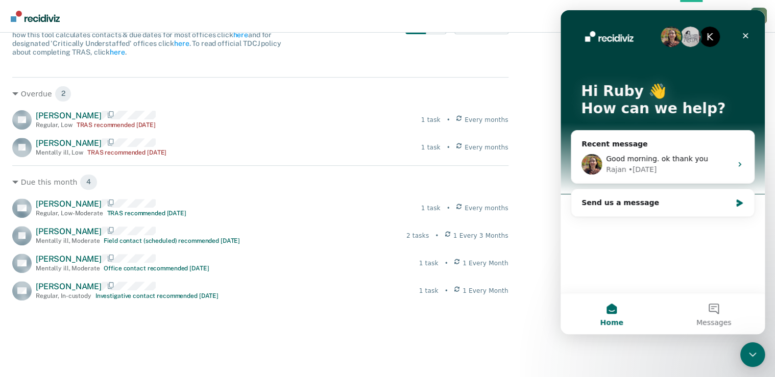
scroll to position [0, 0]
click at [636, 205] on div "Send us a message" at bounding box center [657, 203] width 150 height 11
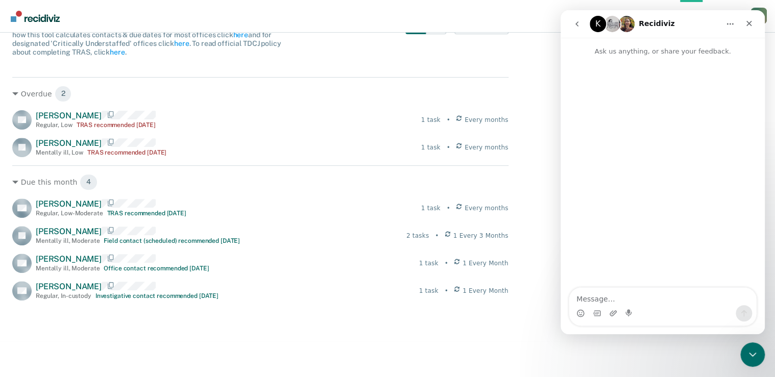
click at [618, 305] on textarea "Message…" at bounding box center [662, 296] width 187 height 17
click at [628, 306] on div "Intercom messenger" at bounding box center [662, 313] width 187 height 16
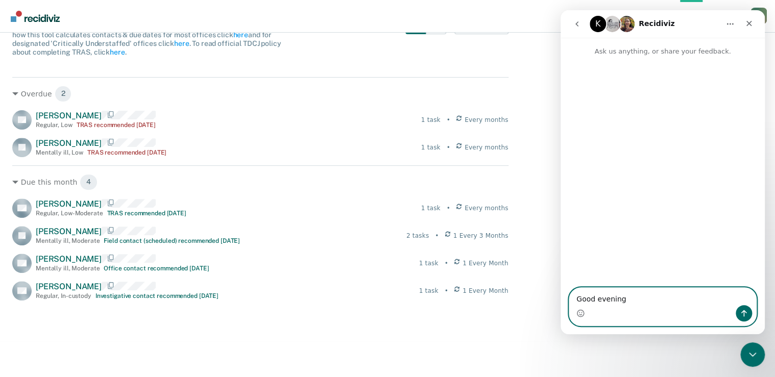
click at [625, 300] on textarea "Good evening" at bounding box center [662, 296] width 187 height 17
type textarea "Good evening,"
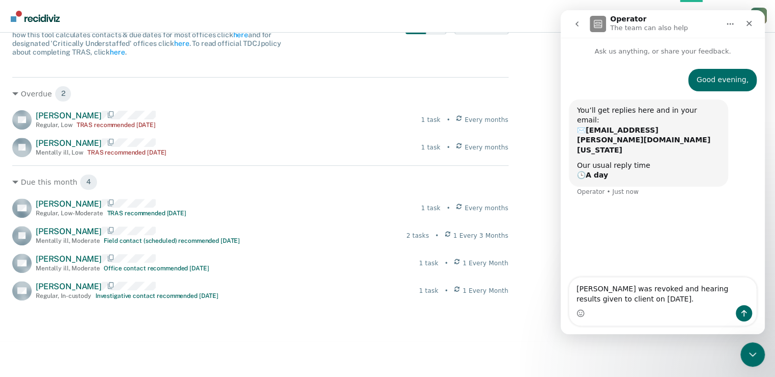
click at [610, 289] on textarea "[PERSON_NAME] was revoked and hearing results given to client on [DATE]." at bounding box center [662, 292] width 187 height 28
click at [689, 303] on textarea "[PERSON_NAME] # 07129064 was revoked and hearing results given to client on [DA…" at bounding box center [662, 292] width 187 height 28
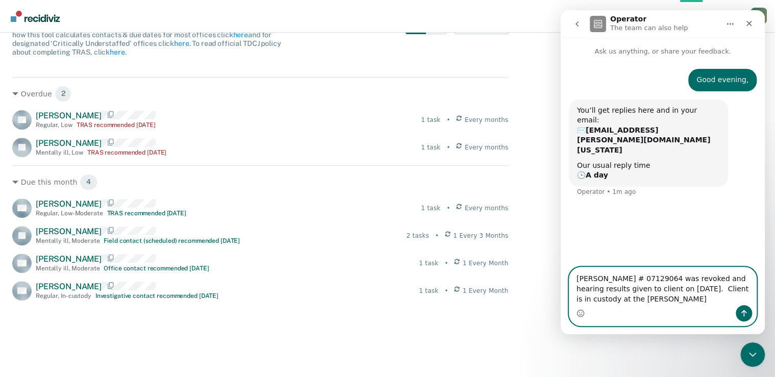
click at [632, 302] on textarea "[PERSON_NAME] # 07129064 was revoked and hearing results given to client on [DA…" at bounding box center [662, 287] width 187 height 38
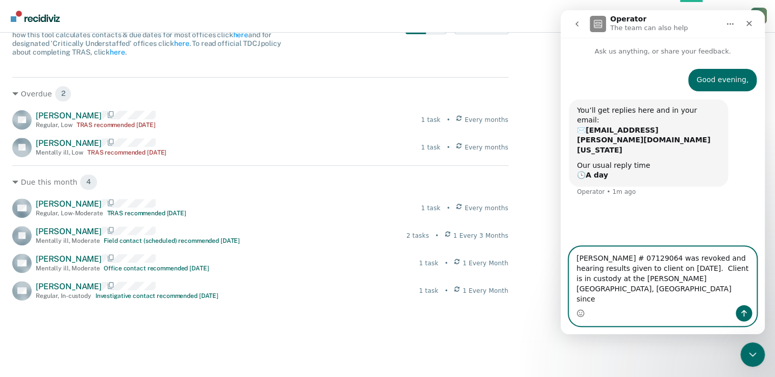
click at [689, 301] on textarea "[PERSON_NAME] # 07129064 was revoked and hearing results given to client on [DA…" at bounding box center [662, 276] width 187 height 58
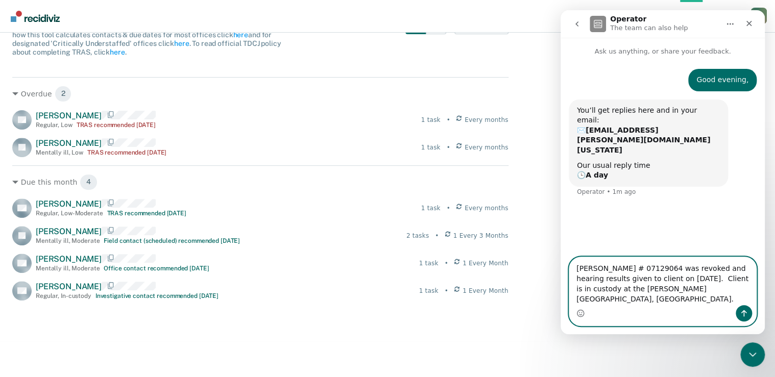
type textarea "[PERSON_NAME] # 07129064 was revoked and hearing results given to client on [DA…"
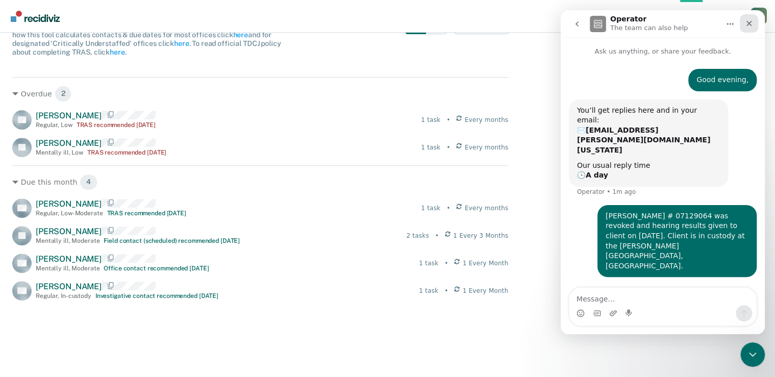
click at [748, 24] on icon "Close" at bounding box center [749, 23] width 8 height 8
